Goal: Task Accomplishment & Management: Use online tool/utility

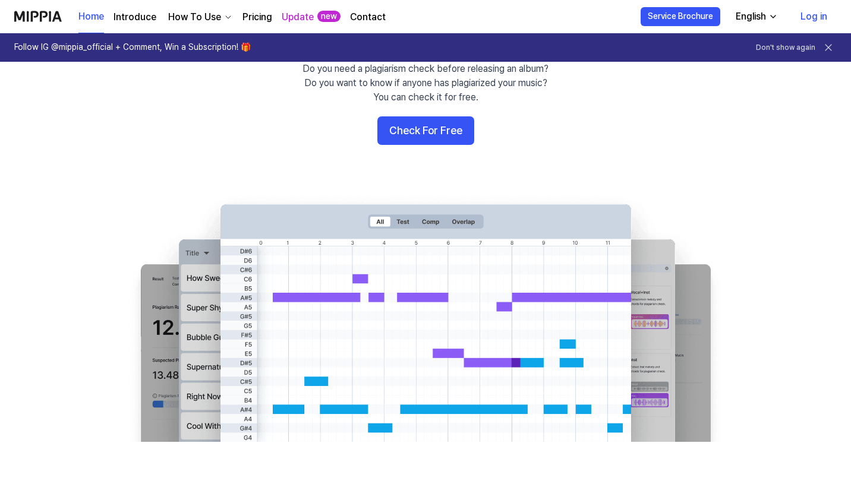
scroll to position [103, 0]
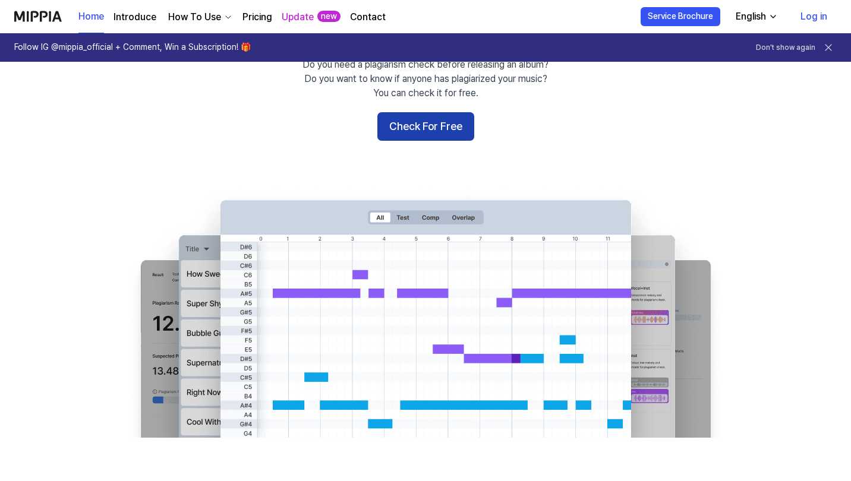
click at [436, 121] on button "Check For Free" at bounding box center [425, 126] width 97 height 29
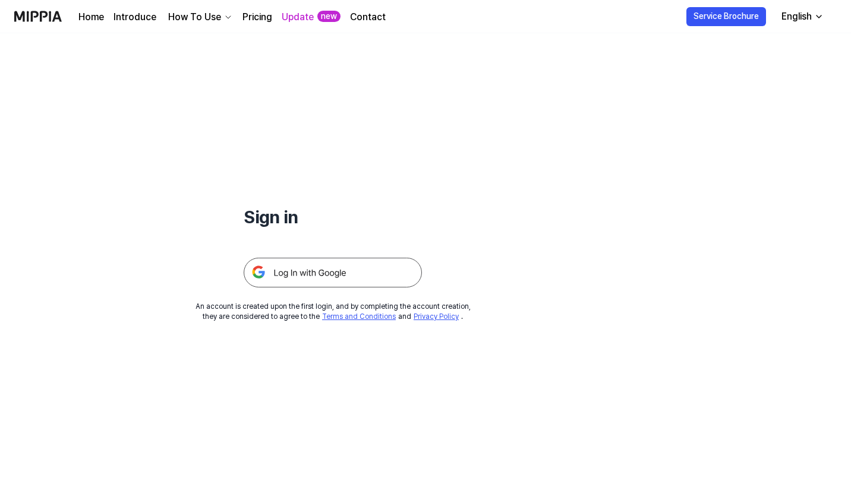
click at [341, 273] on img at bounding box center [333, 273] width 178 height 30
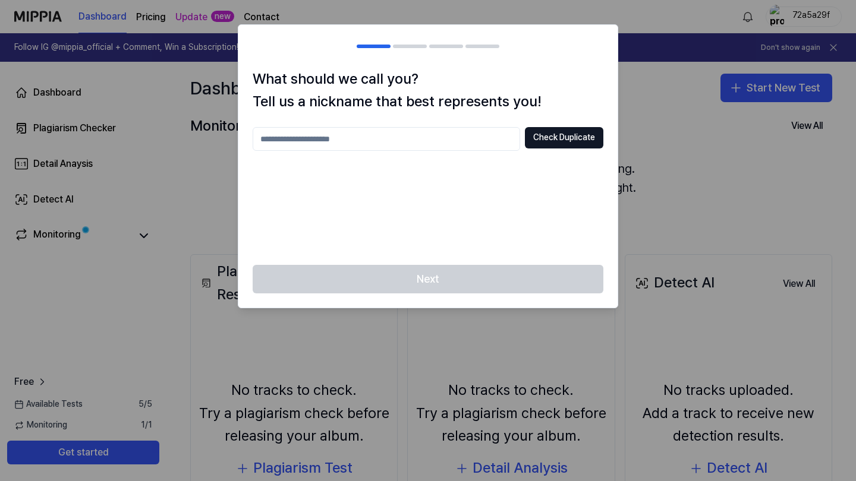
click at [426, 281] on div "Next" at bounding box center [427, 286] width 379 height 43
click at [426, 149] on input "text" at bounding box center [386, 139] width 267 height 24
click at [487, 291] on div "Next" at bounding box center [427, 286] width 379 height 43
click at [452, 196] on div "* Check Duplicate" at bounding box center [428, 189] width 351 height 124
click at [661, 84] on div at bounding box center [428, 240] width 856 height 481
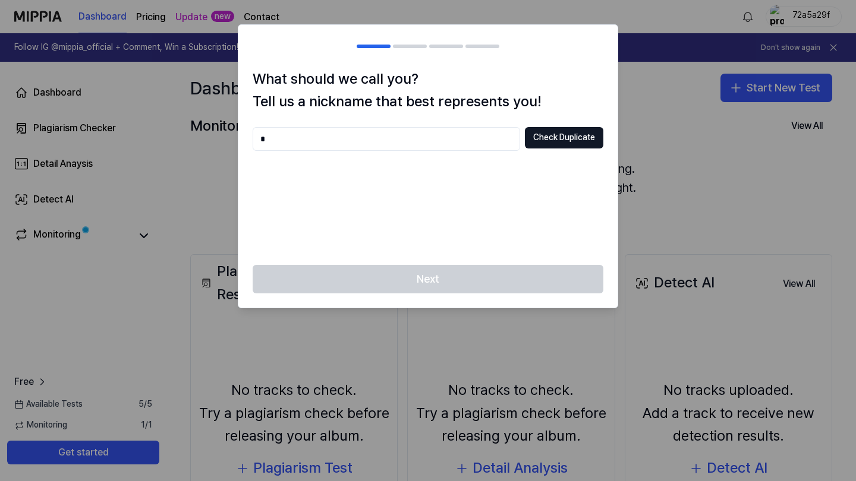
click at [325, 141] on input "*" at bounding box center [386, 139] width 267 height 24
click at [557, 137] on button "Check Duplicate" at bounding box center [564, 137] width 78 height 21
click at [427, 145] on input "*" at bounding box center [386, 139] width 267 height 24
type input "**"
click at [579, 143] on button "Check Duplicate" at bounding box center [564, 137] width 78 height 21
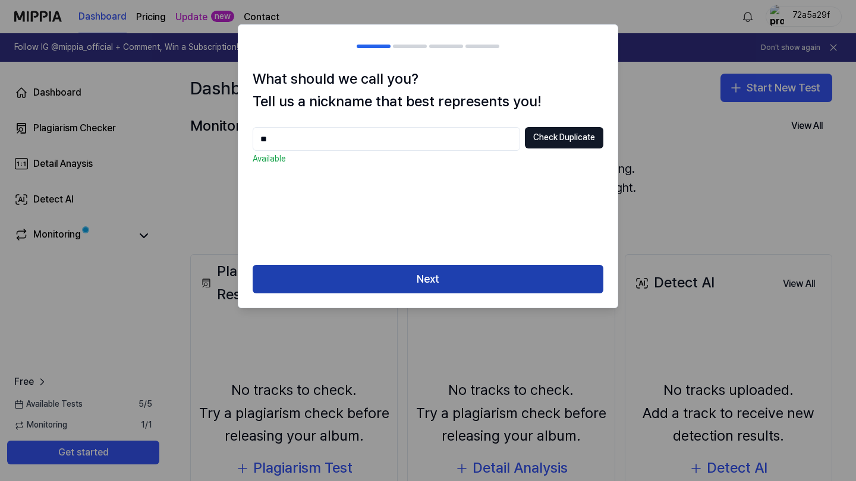
click at [489, 276] on button "Next" at bounding box center [428, 279] width 351 height 29
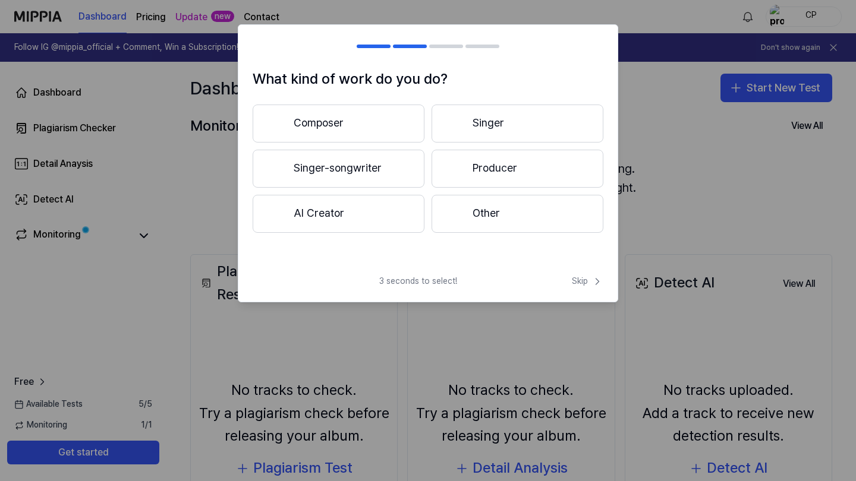
click at [507, 199] on button "Other" at bounding box center [518, 214] width 172 height 38
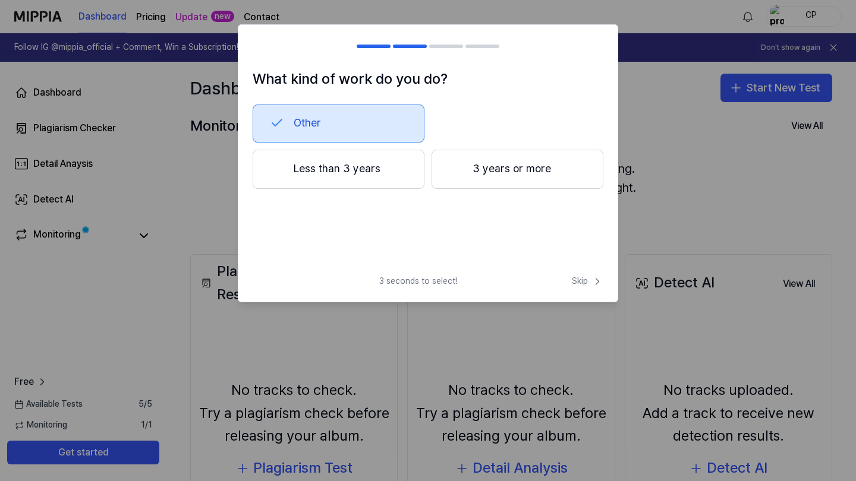
click at [395, 174] on button "Less than 3 years" at bounding box center [339, 169] width 172 height 39
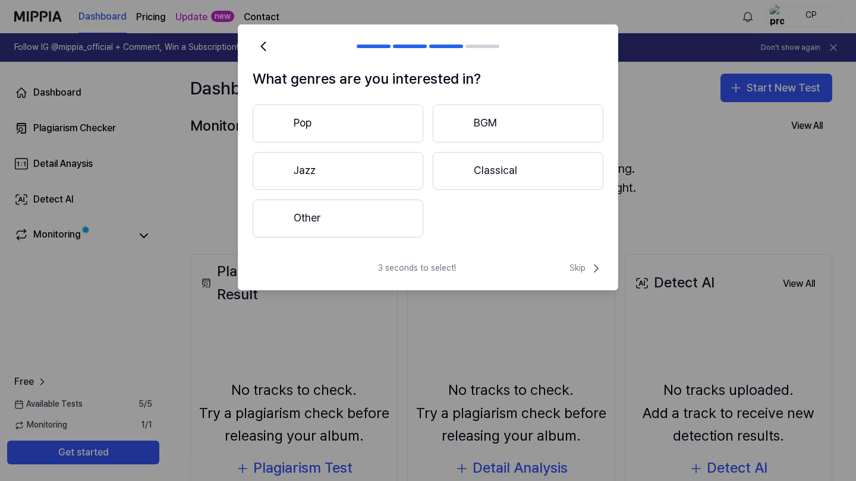
click at [391, 120] on button "Pop" at bounding box center [338, 124] width 171 height 38
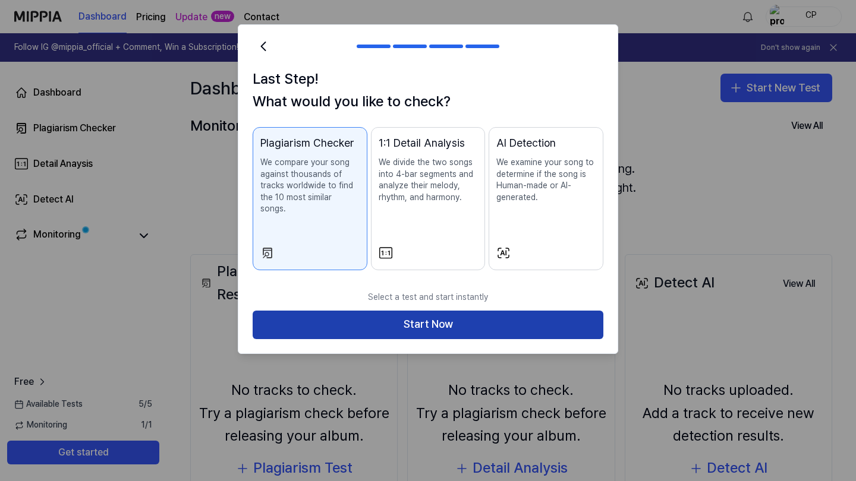
click at [437, 311] on button "Start Now" at bounding box center [428, 325] width 351 height 29
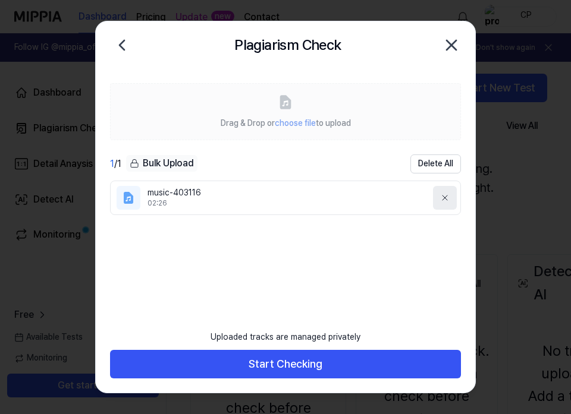
click at [444, 199] on icon at bounding box center [444, 198] width 5 height 5
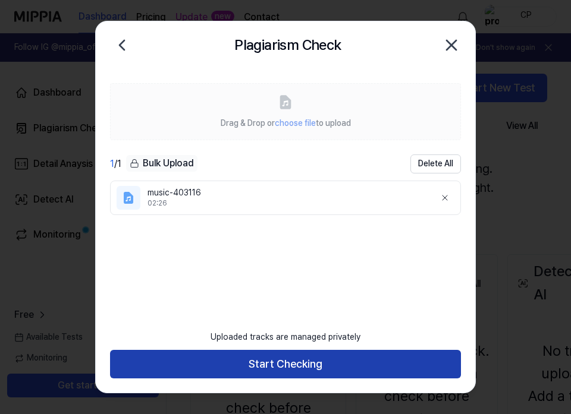
click at [352, 360] on button "Start Checking" at bounding box center [285, 364] width 351 height 29
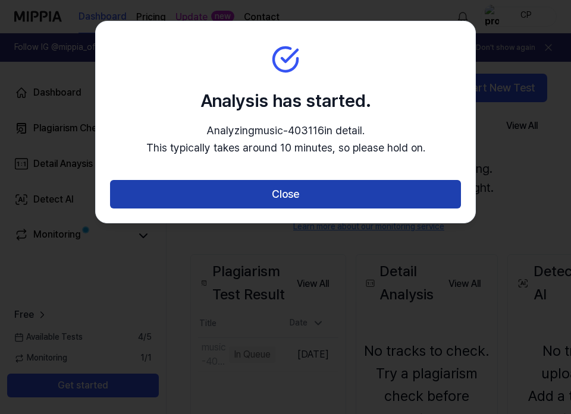
click at [370, 192] on button "Close" at bounding box center [285, 194] width 351 height 29
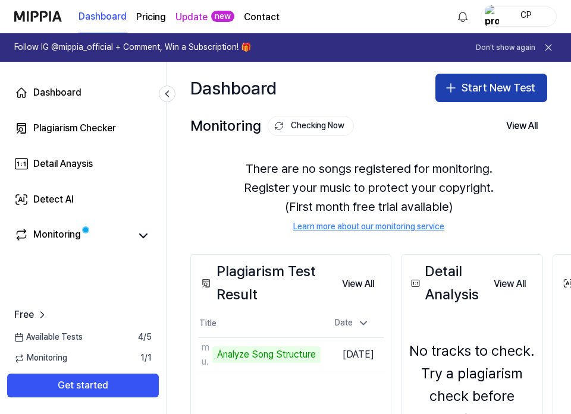
click at [477, 83] on button "Start New Test" at bounding box center [491, 88] width 112 height 29
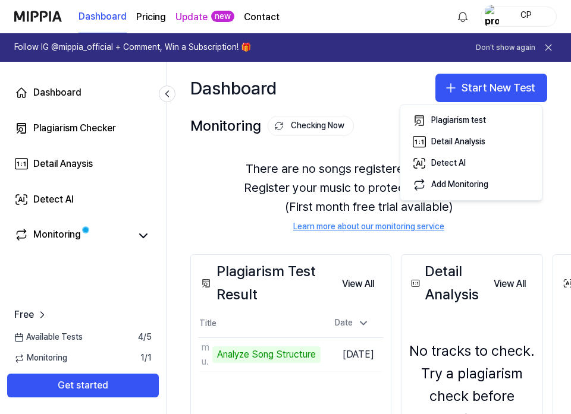
click at [534, 219] on div "There are no songs registered for monitoring. Register your music to protect yo…" at bounding box center [368, 196] width 357 height 102
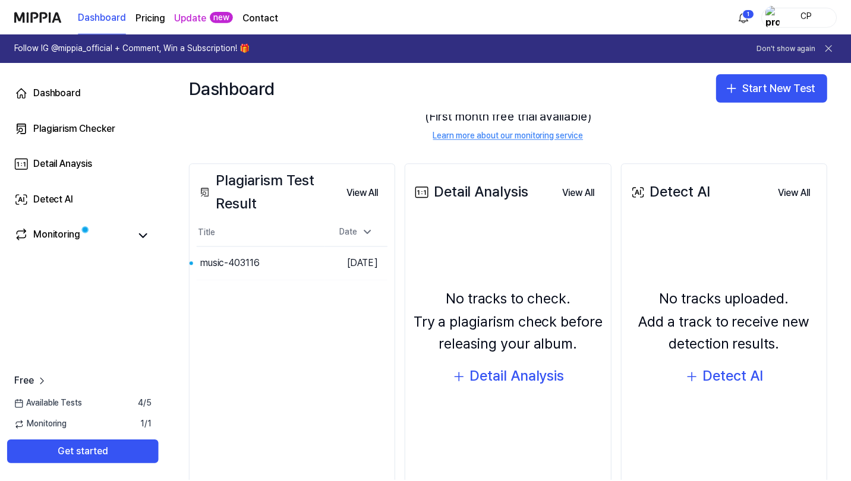
scroll to position [122, 0]
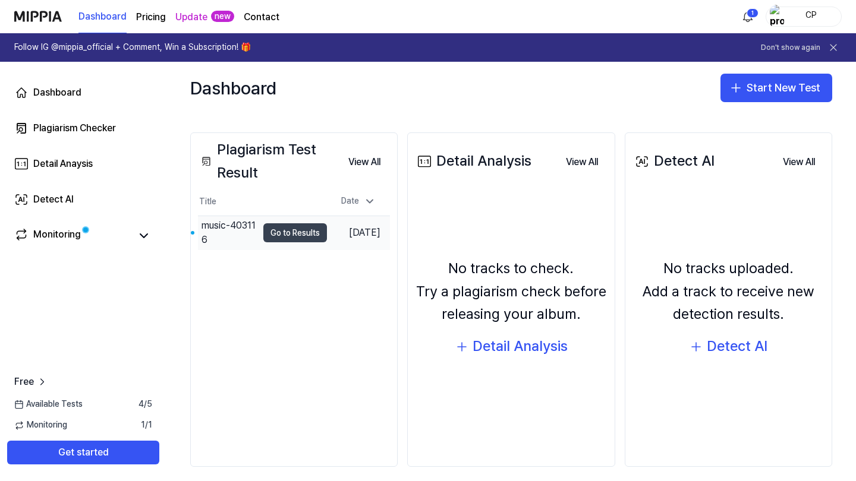
click at [266, 232] on button "Go to Results" at bounding box center [295, 232] width 64 height 19
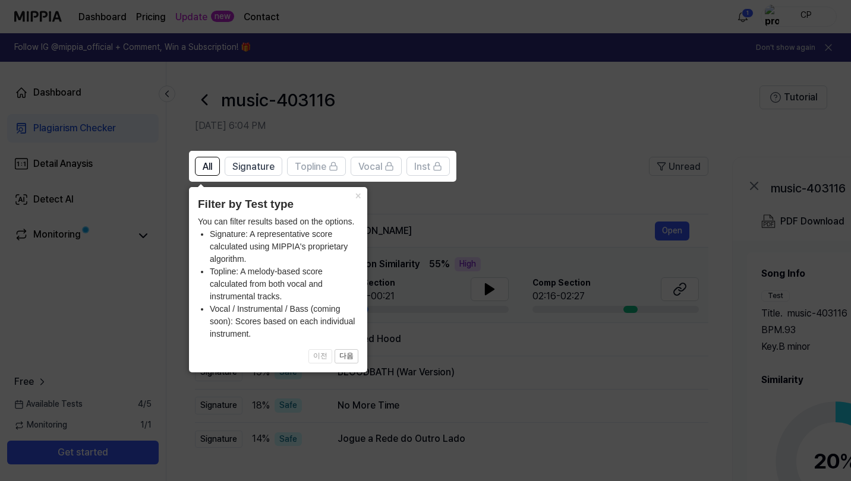
click at [486, 196] on icon at bounding box center [428, 240] width 856 height 481
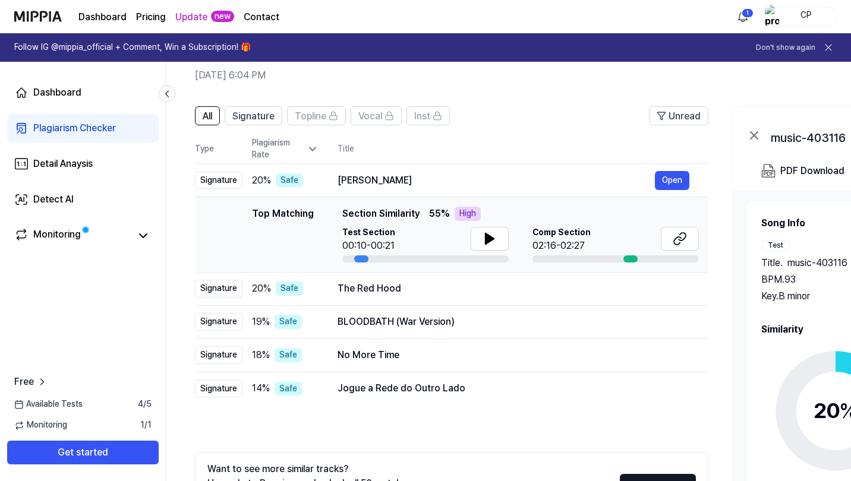
scroll to position [61, 0]
